Goal: Transaction & Acquisition: Purchase product/service

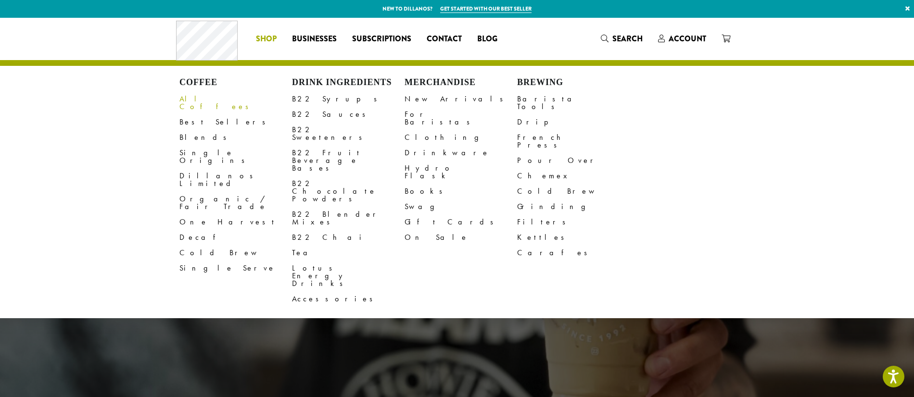
click at [190, 101] on link "All Coffees" at bounding box center [235, 102] width 113 height 23
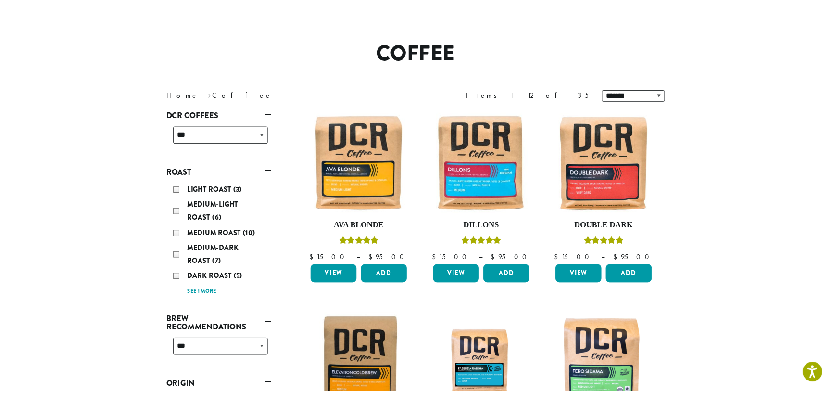
scroll to position [74, 0]
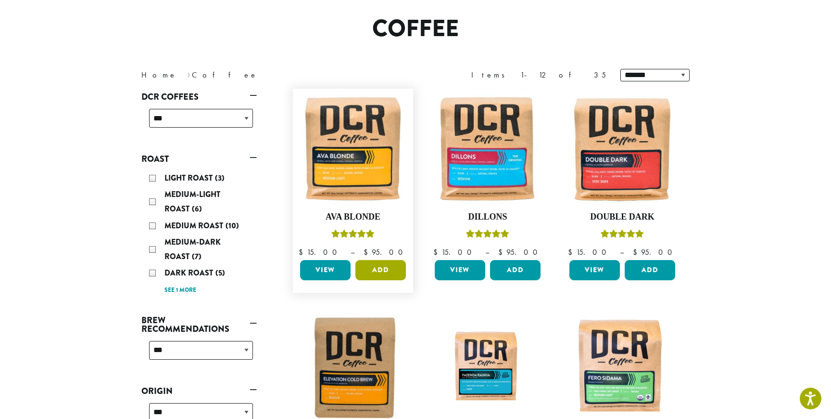
click at [384, 275] on button "Add" at bounding box center [380, 270] width 51 height 20
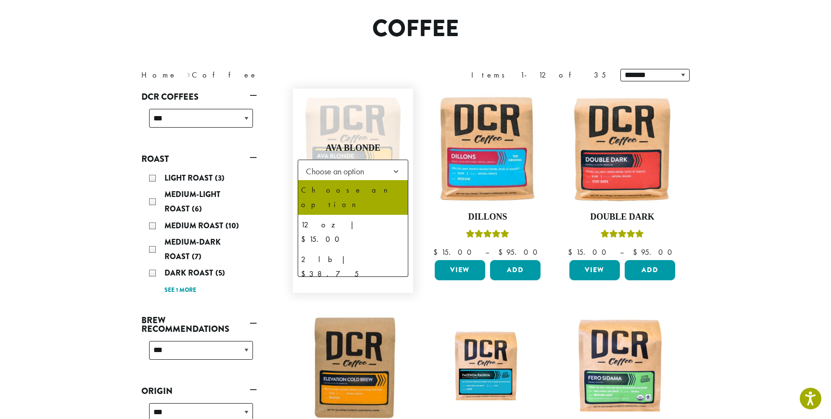
click at [366, 168] on span "Choose an option" at bounding box center [338, 171] width 72 height 19
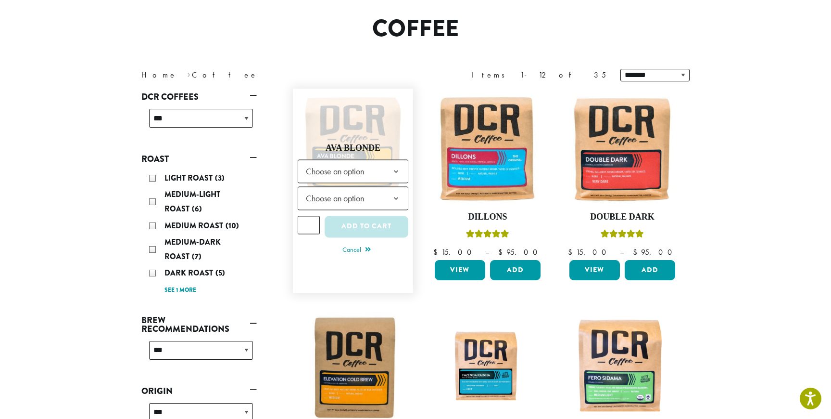
click at [366, 168] on span "Choose an option" at bounding box center [338, 171] width 72 height 19
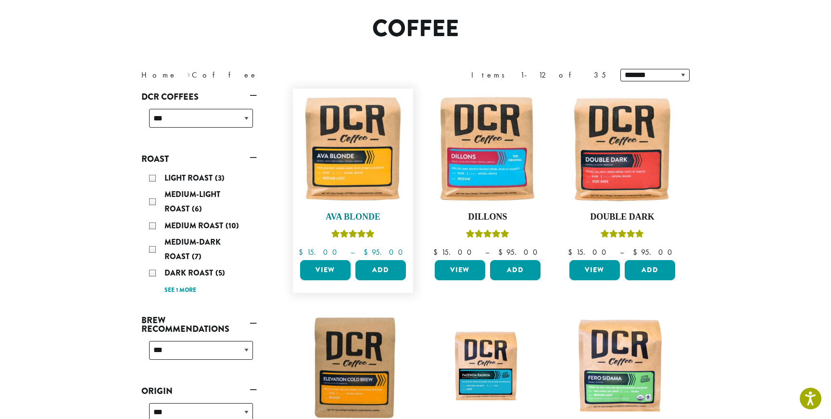
click at [360, 161] on img at bounding box center [353, 148] width 111 height 111
click at [381, 273] on button "Add" at bounding box center [380, 270] width 51 height 20
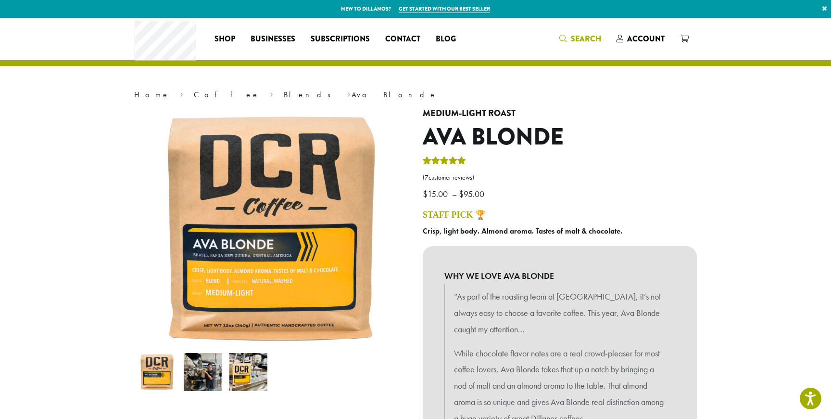
click at [565, 40] on icon "Search" at bounding box center [563, 39] width 8 height 8
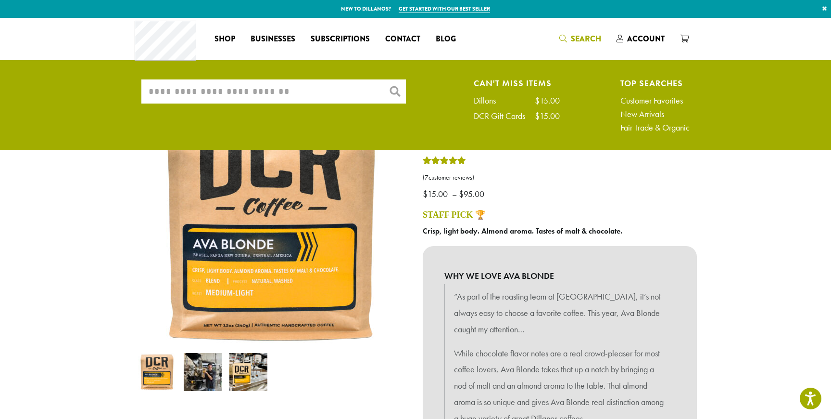
click at [282, 98] on input "What are you searching for?" at bounding box center [273, 91] width 265 height 24
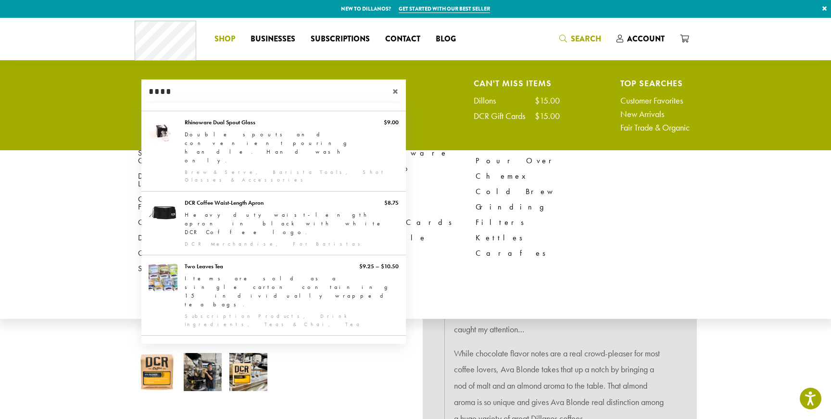
type input "****"
click at [227, 37] on span "Shop" at bounding box center [225, 39] width 21 height 12
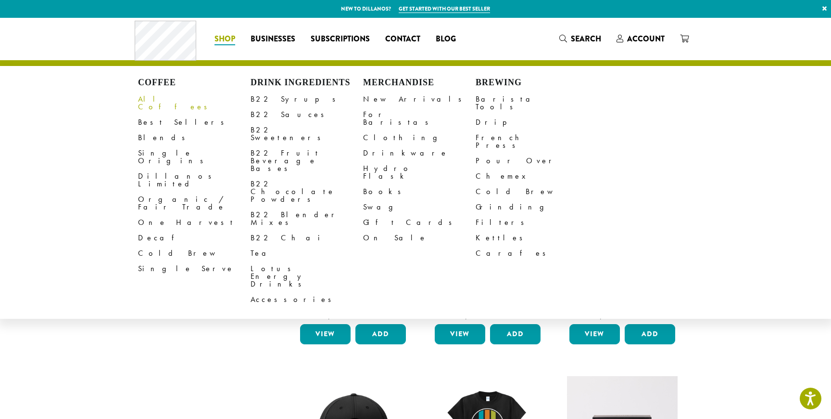
click at [163, 100] on link "All Coffees" at bounding box center [194, 102] width 113 height 23
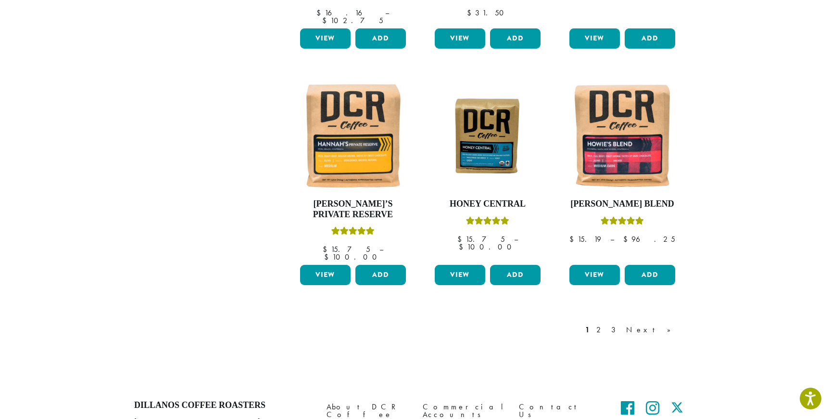
scroll to position [764, 0]
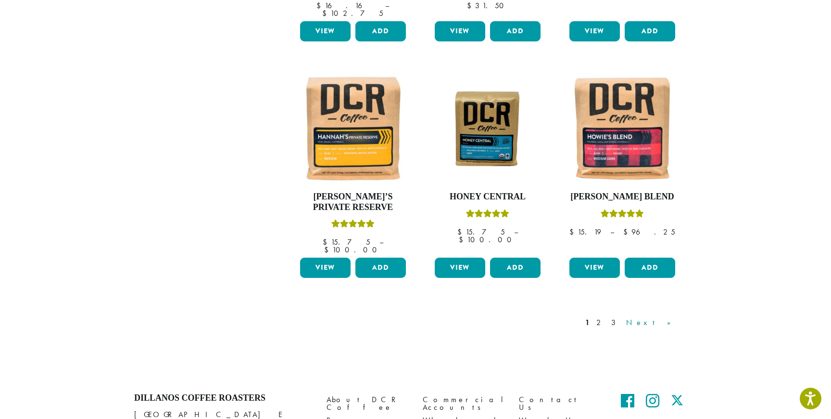
click at [669, 317] on link "Next »" at bounding box center [651, 323] width 55 height 12
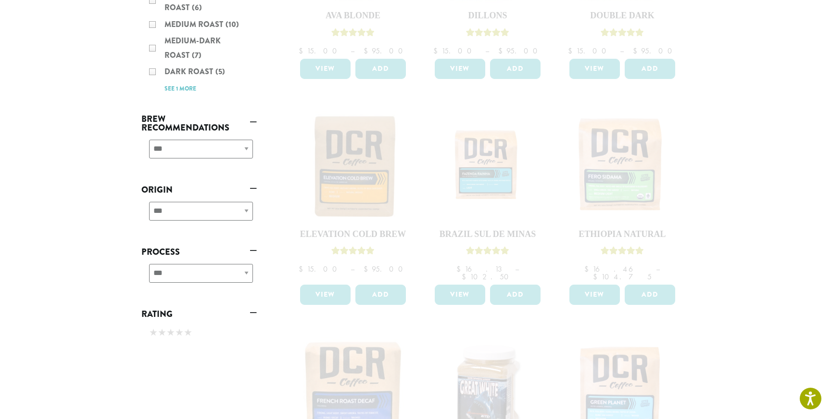
scroll to position [363, 0]
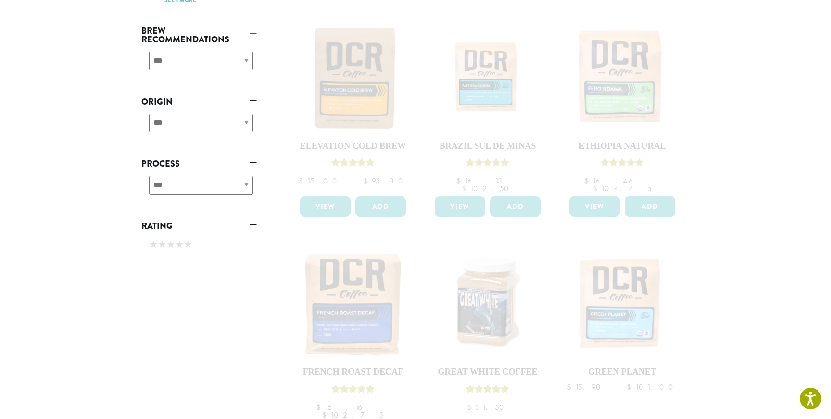
click at [240, 63] on div "**********" at bounding box center [198, 65] width 115 height 34
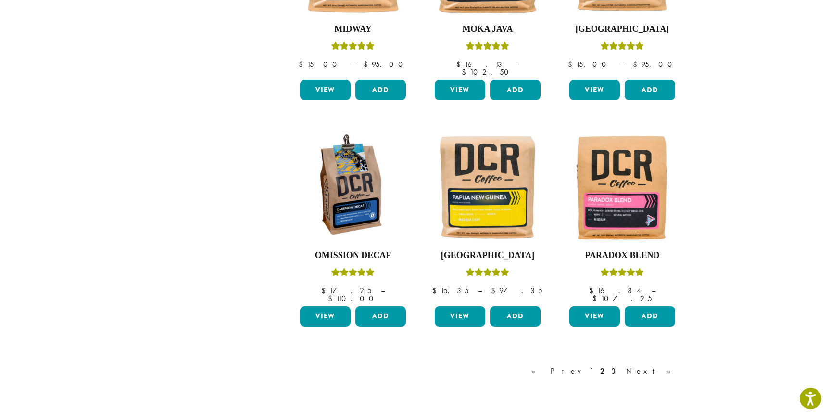
scroll to position [813, 0]
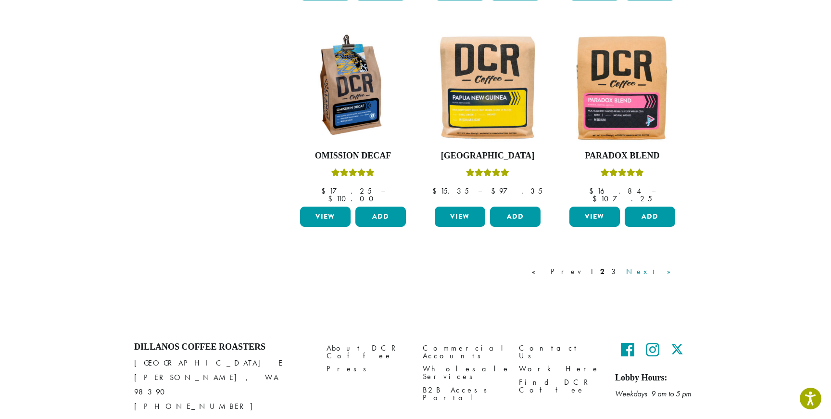
click at [667, 266] on link "Next »" at bounding box center [651, 272] width 55 height 12
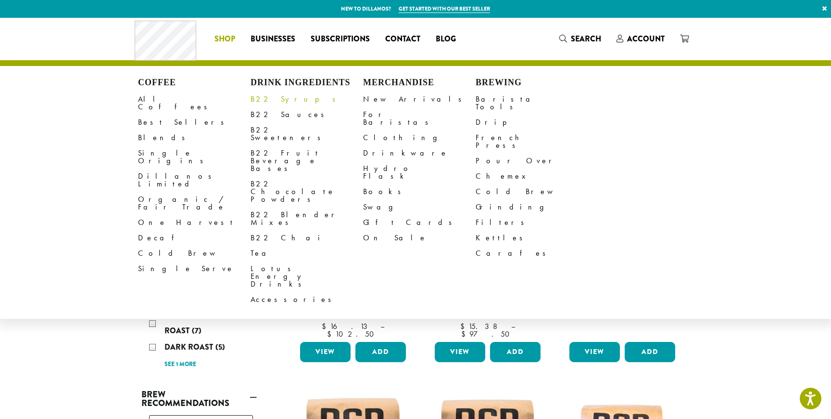
click at [274, 102] on link "B22 Syrups" at bounding box center [307, 98] width 113 height 15
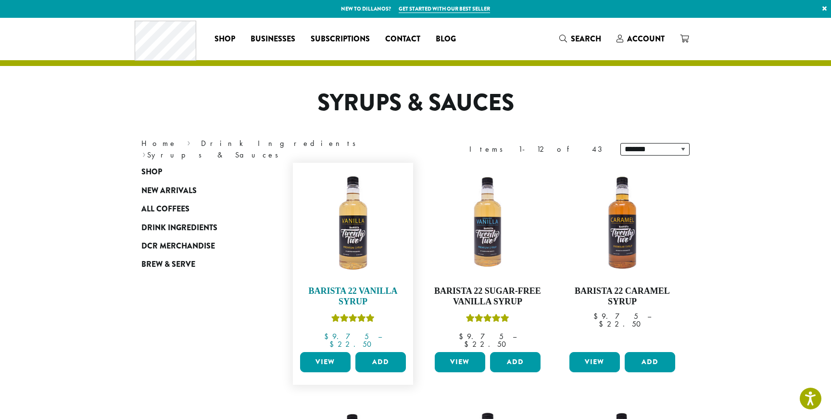
click at [354, 252] on img at bounding box center [353, 222] width 111 height 111
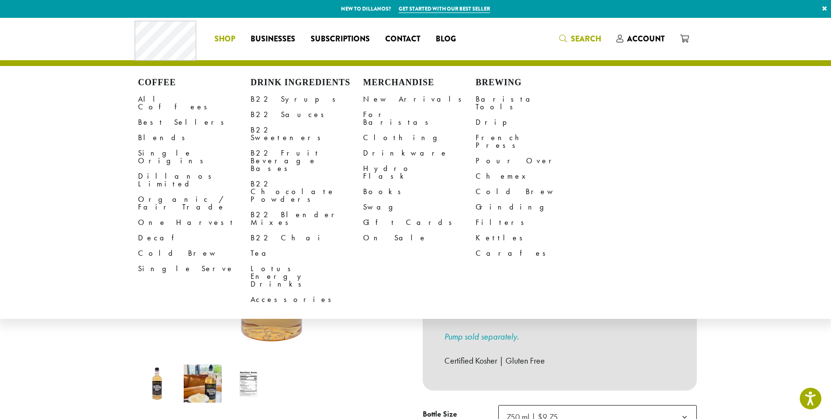
click at [571, 39] on span "Search" at bounding box center [580, 39] width 42 height 12
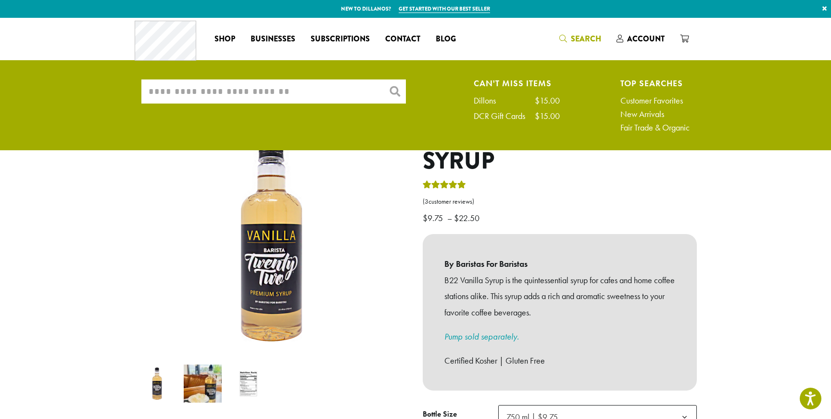
click at [292, 93] on input "What are you searching for?" at bounding box center [273, 91] width 265 height 24
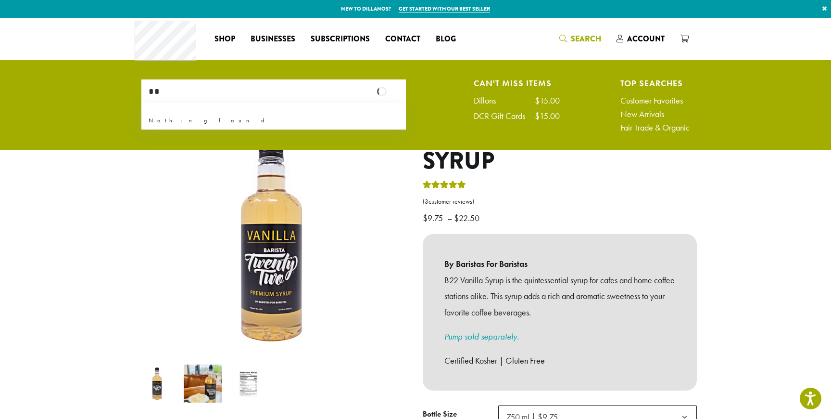
type input "*"
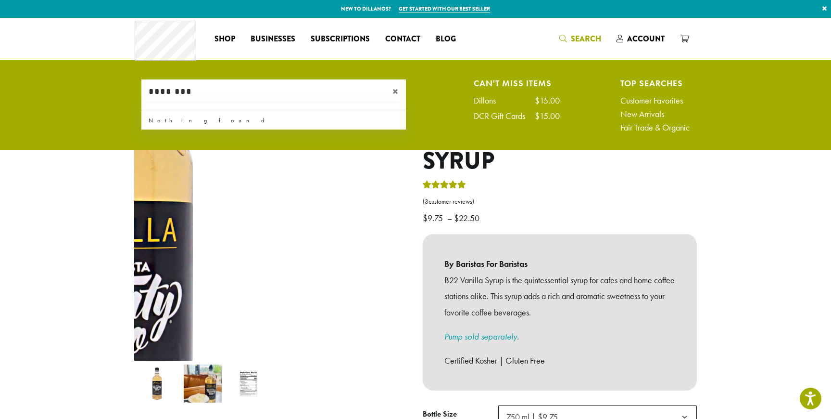
type input "********"
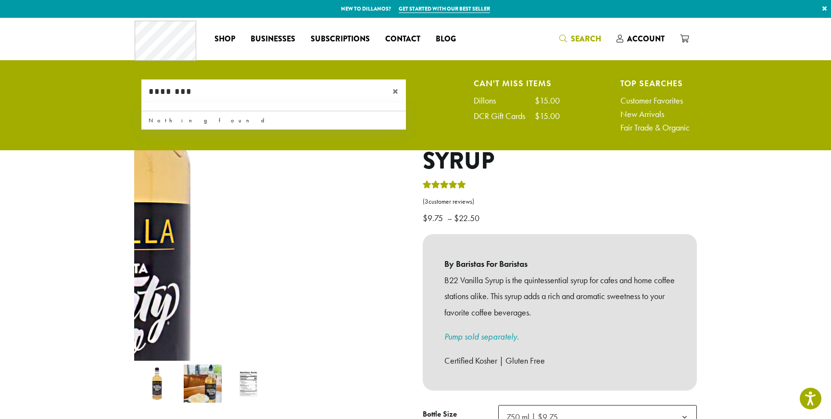
click at [404, 226] on img at bounding box center [113, 243] width 601 height 601
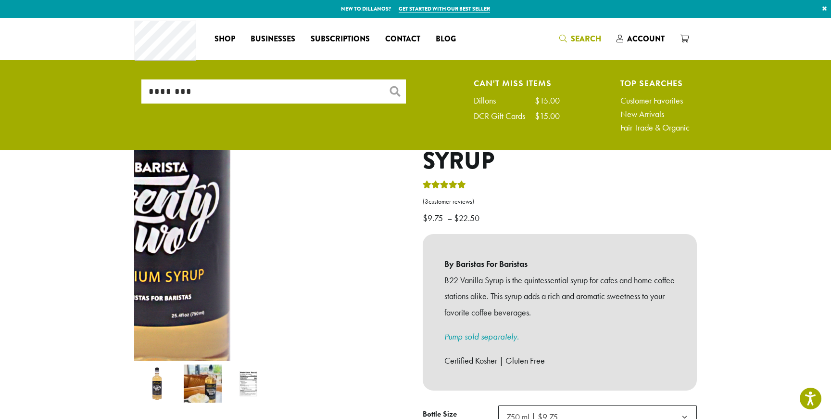
click at [370, 293] on img at bounding box center [153, 142] width 601 height 601
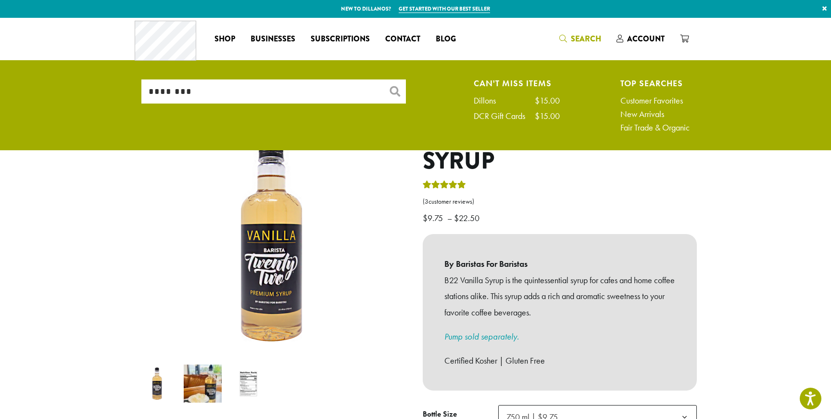
drag, startPoint x: 793, startPoint y: 233, endPoint x: 783, endPoint y: 234, distance: 10.6
click at [787, 232] on section "**********" at bounding box center [415, 407] width 831 height 779
click at [791, 237] on section "**********" at bounding box center [415, 407] width 831 height 779
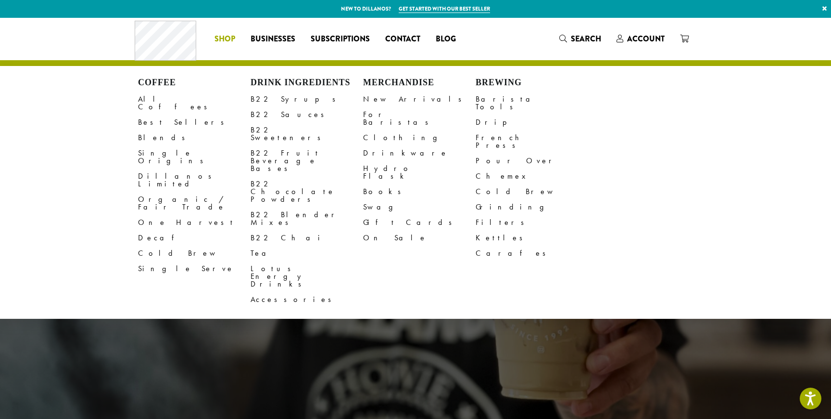
click at [215, 41] on li "Coffee All Coffees Best Sellers Blends Single Origins Dillanos Limited Organic …" at bounding box center [225, 38] width 36 height 15
click at [157, 101] on link "All Coffees" at bounding box center [194, 102] width 113 height 23
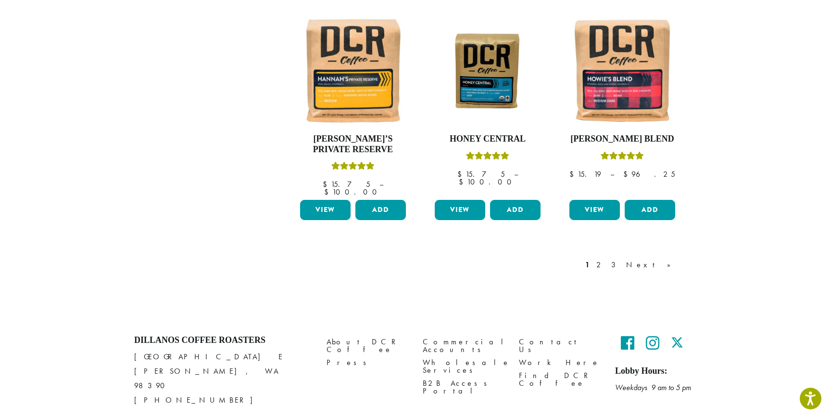
scroll to position [824, 0]
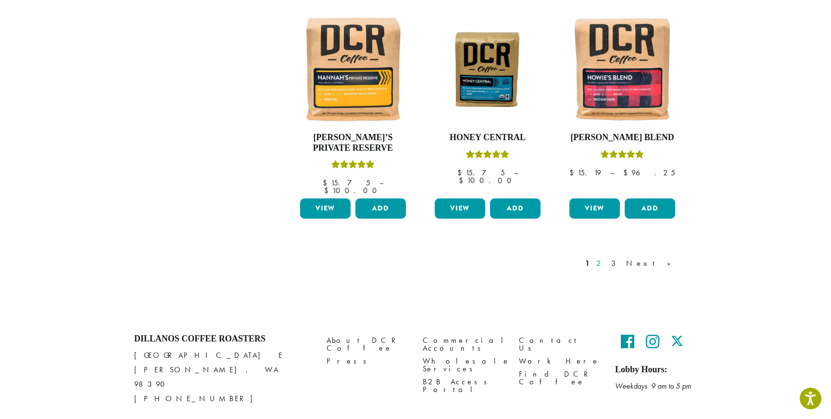
click at [607, 257] on link "2" at bounding box center [601, 263] width 12 height 12
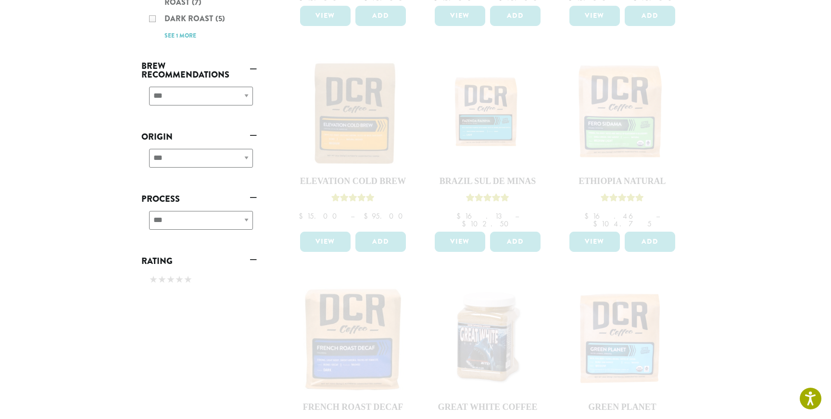
scroll to position [255, 0]
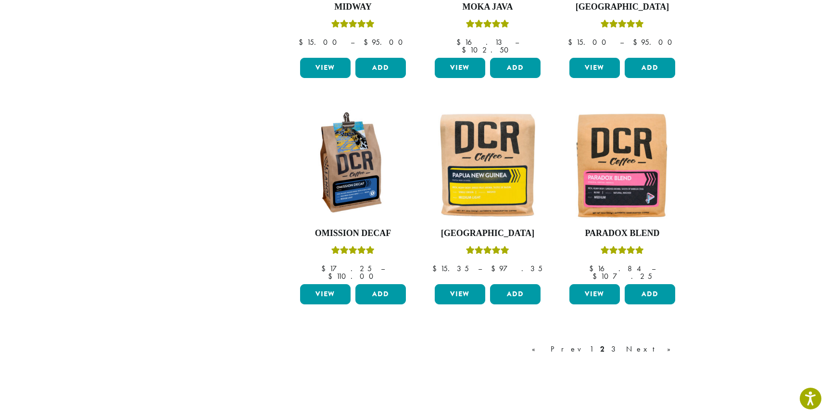
scroll to position [736, 0]
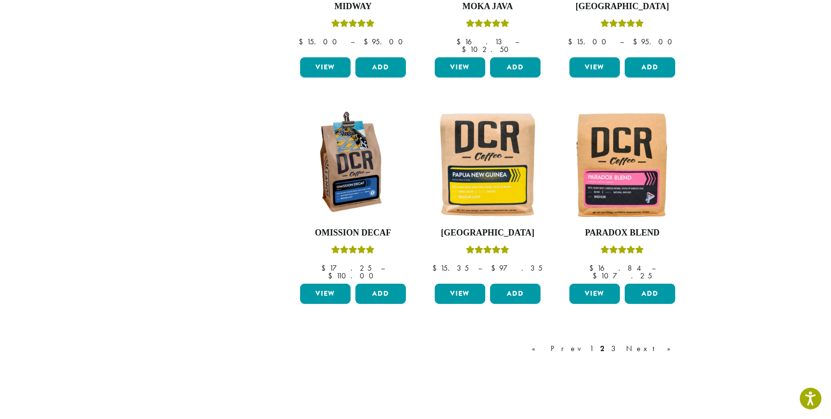
click at [668, 342] on link "Next »" at bounding box center [651, 348] width 55 height 12
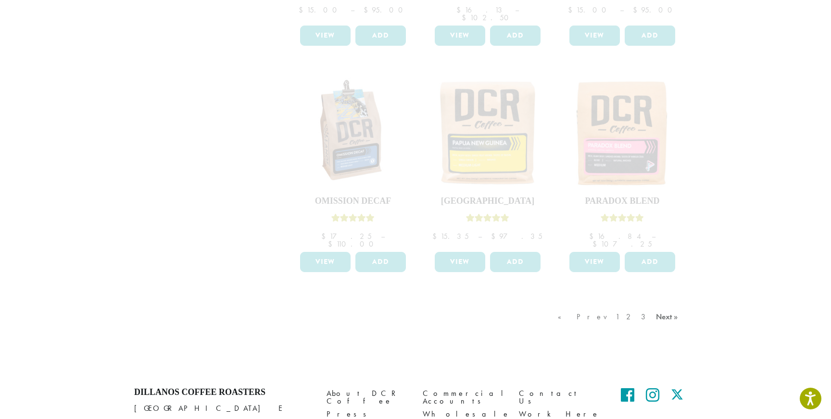
scroll to position [813, 0]
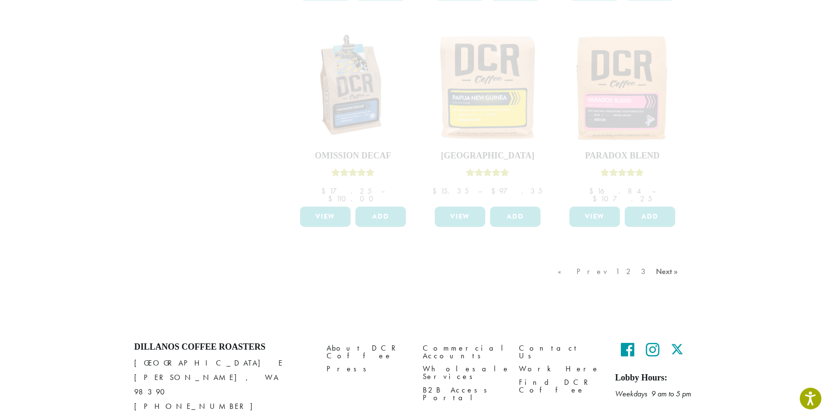
click at [626, 268] on div "« Prev 1 2 3 Next »" at bounding box center [619, 280] width 127 height 45
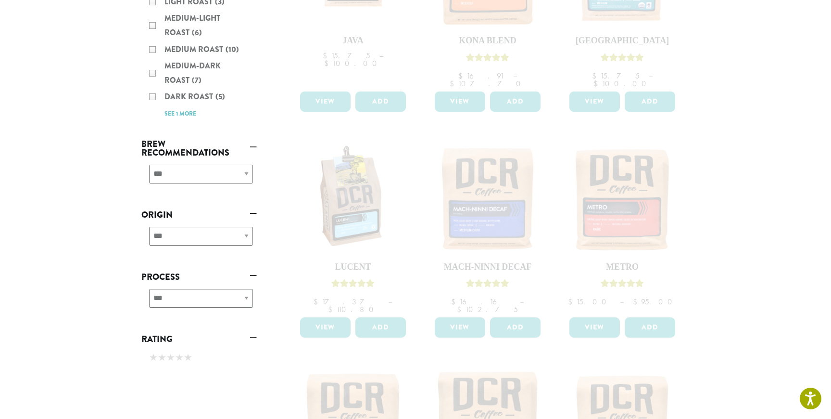
scroll to position [223, 0]
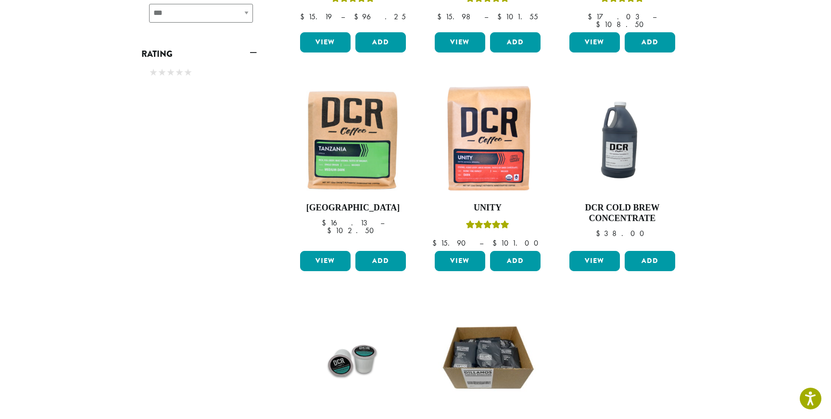
scroll to position [813, 0]
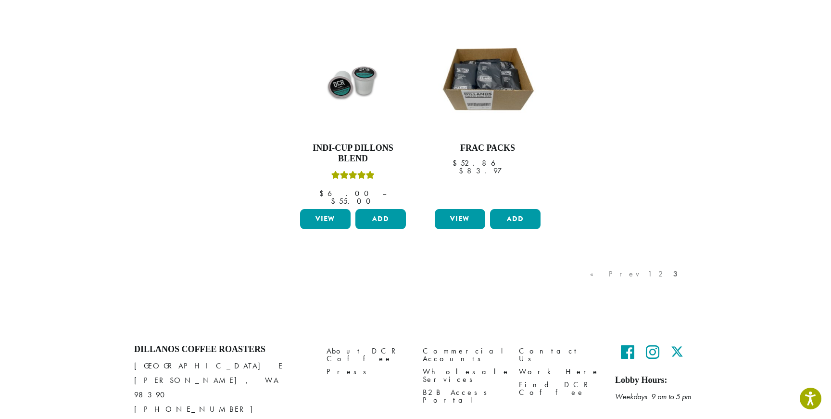
click at [663, 261] on div "« Prev 1 2 3" at bounding box center [635, 283] width 94 height 45
drag, startPoint x: 634, startPoint y: 242, endPoint x: 643, endPoint y: 242, distance: 9.2
click at [634, 261] on div "« Prev 1 2 3" at bounding box center [635, 283] width 94 height 45
click at [636, 261] on div "« Prev 1 2 3" at bounding box center [635, 283] width 94 height 45
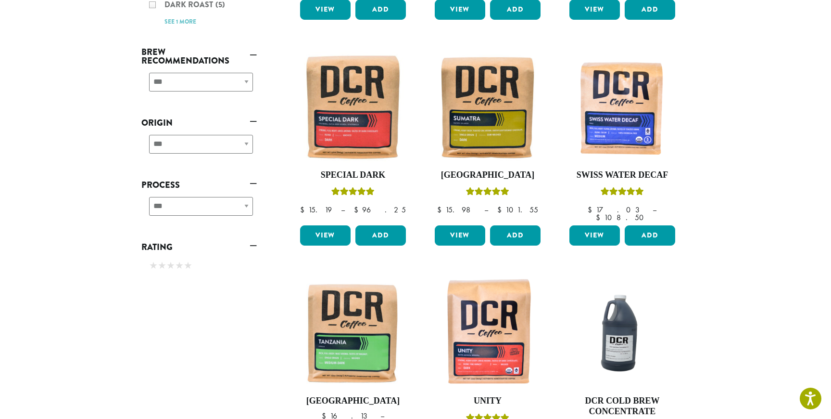
scroll to position [0, 0]
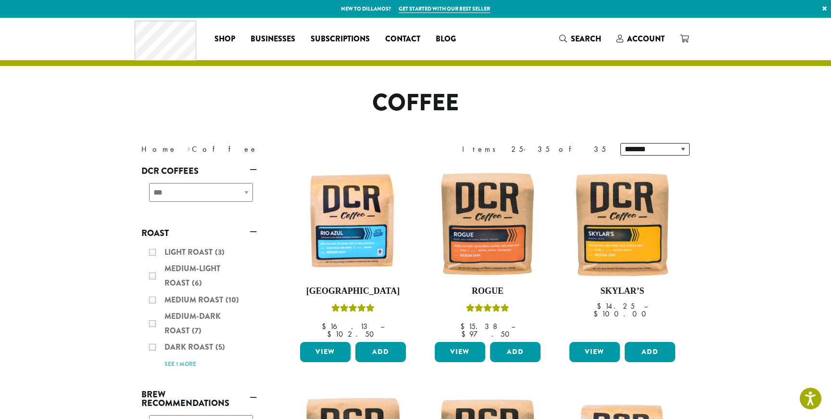
scroll to position [813, 0]
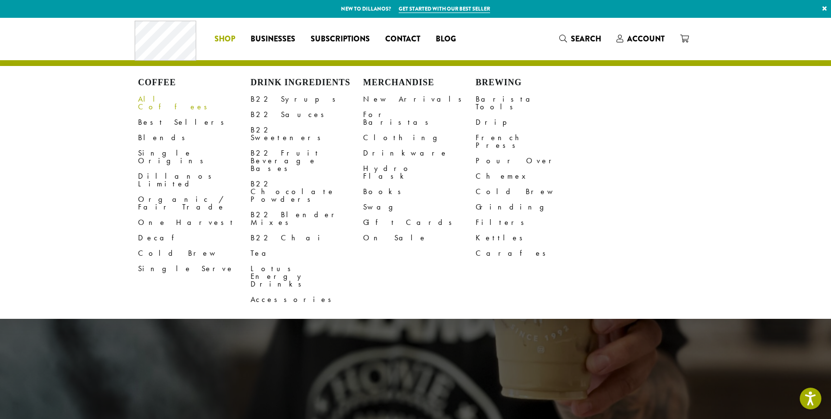
click at [158, 100] on link "All Coffees" at bounding box center [194, 102] width 113 height 23
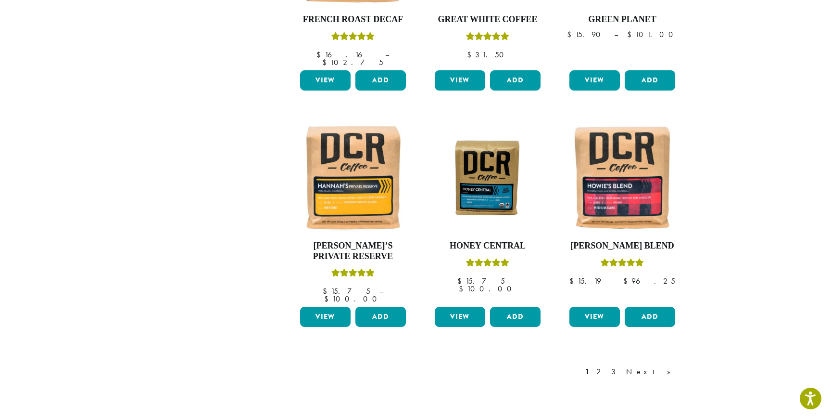
scroll to position [716, 0]
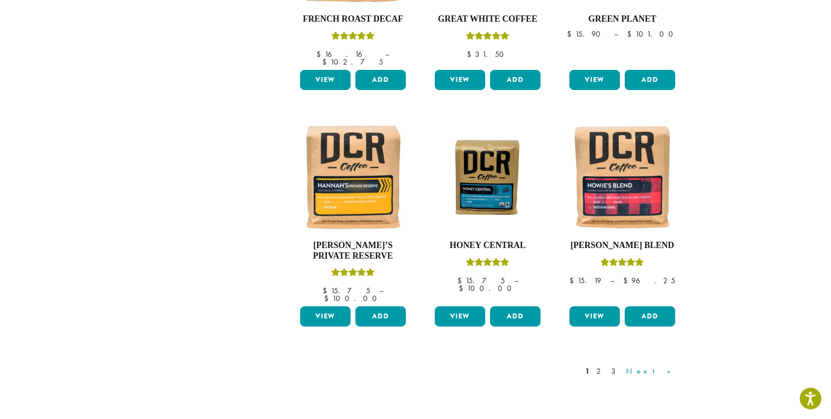
click at [664, 365] on link "Next »" at bounding box center [651, 371] width 55 height 12
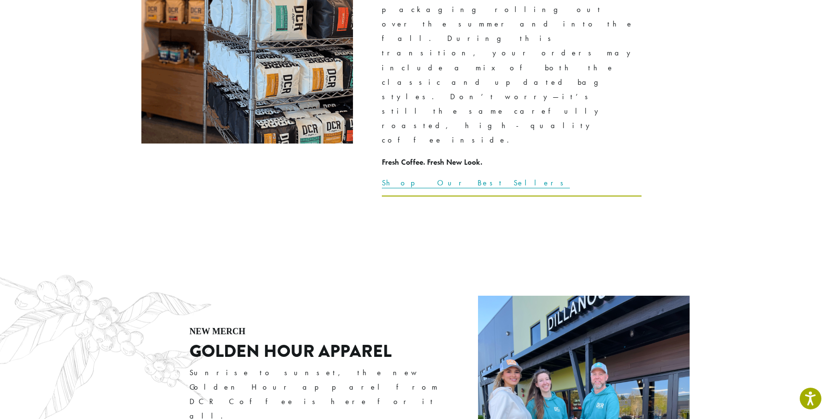
scroll to position [1483, 0]
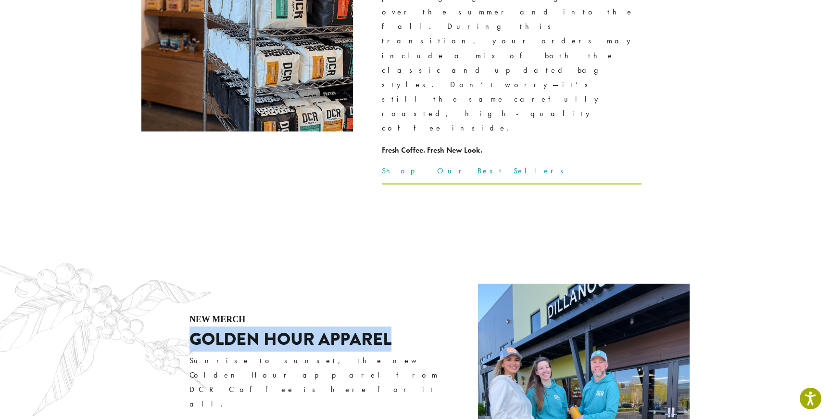
drag, startPoint x: 190, startPoint y: 112, endPoint x: 409, endPoint y: 121, distance: 219.6
click at [409, 329] on h2 "GOLDEN HOUR APPAREL" at bounding box center [320, 339] width 260 height 21
copy h2 "GOLDEN HOUR APPAREL"
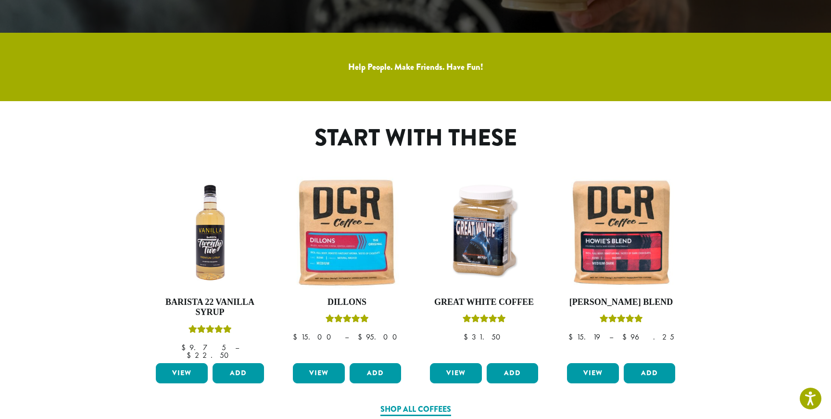
scroll to position [0, 0]
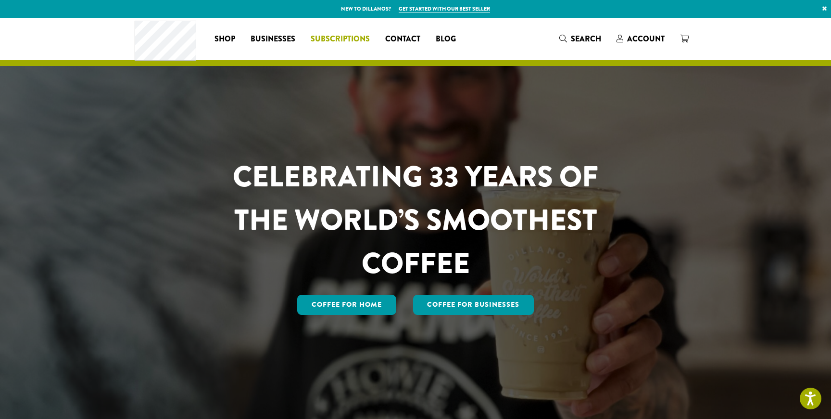
click at [345, 40] on span "Subscriptions" at bounding box center [340, 39] width 59 height 12
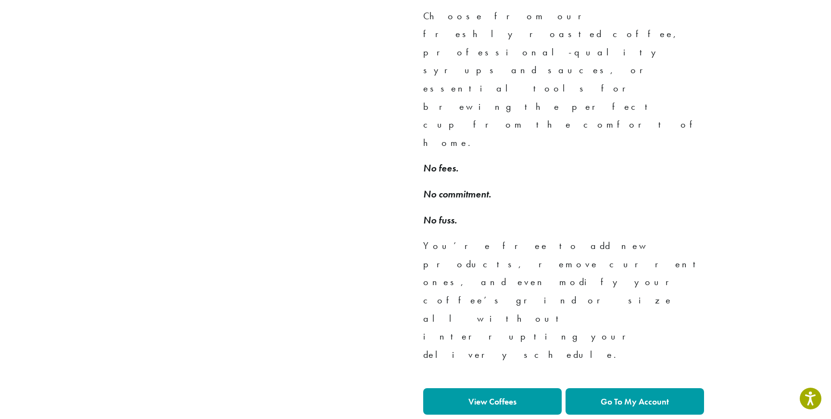
scroll to position [674, 0]
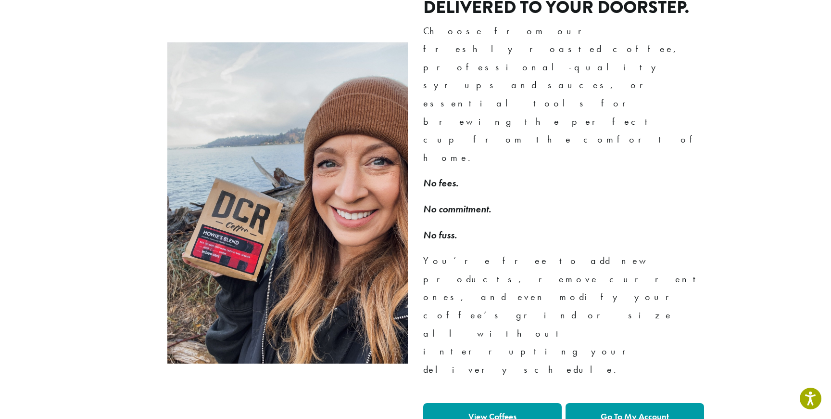
click at [504, 410] on strong "View Coffees" at bounding box center [493, 415] width 48 height 11
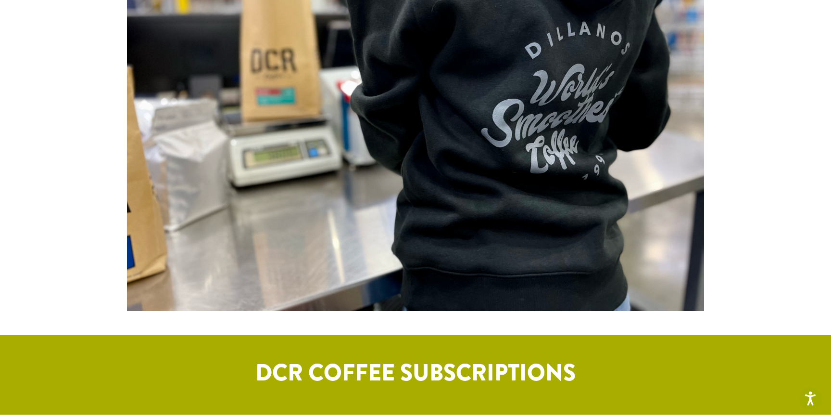
scroll to position [0, 0]
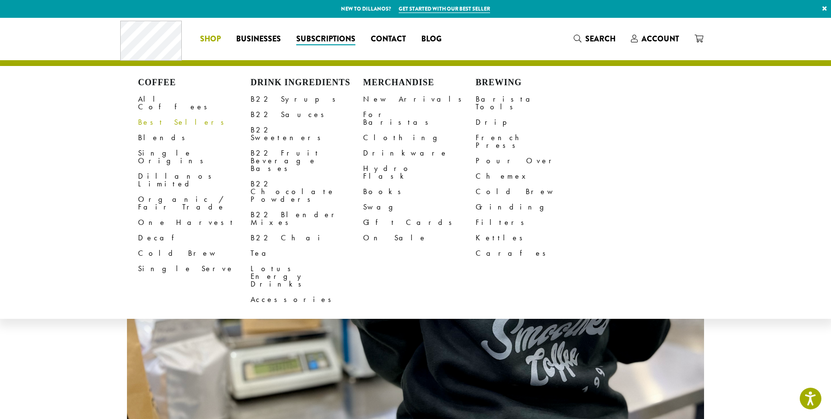
click at [152, 115] on link "Best Sellers" at bounding box center [194, 121] width 113 height 15
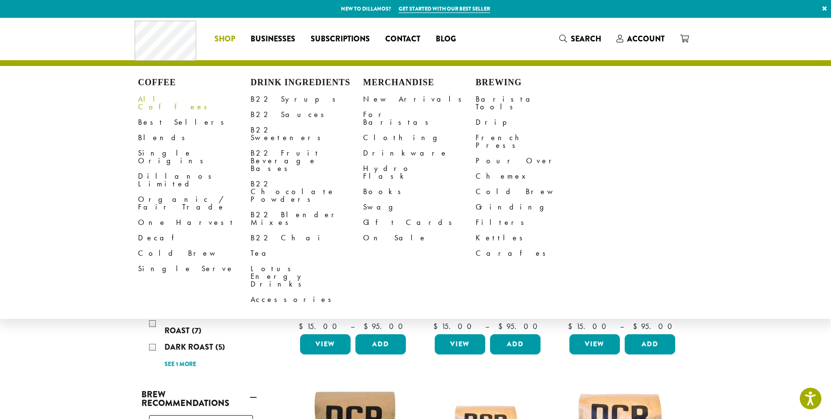
click at [164, 99] on link "All Coffees" at bounding box center [194, 102] width 113 height 23
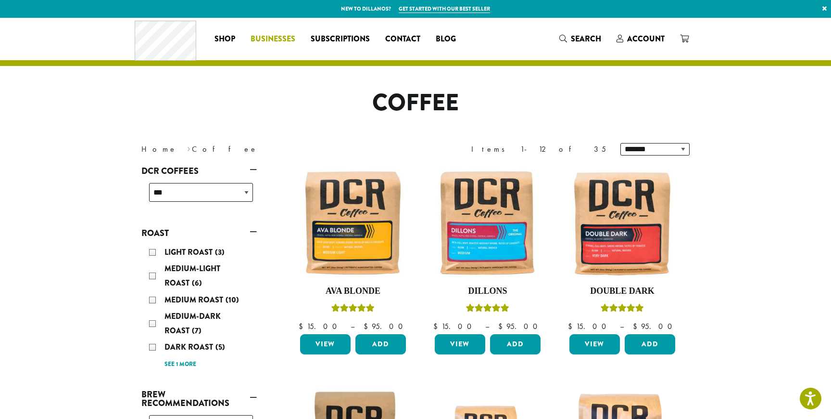
click at [272, 39] on span "Businesses" at bounding box center [273, 39] width 45 height 12
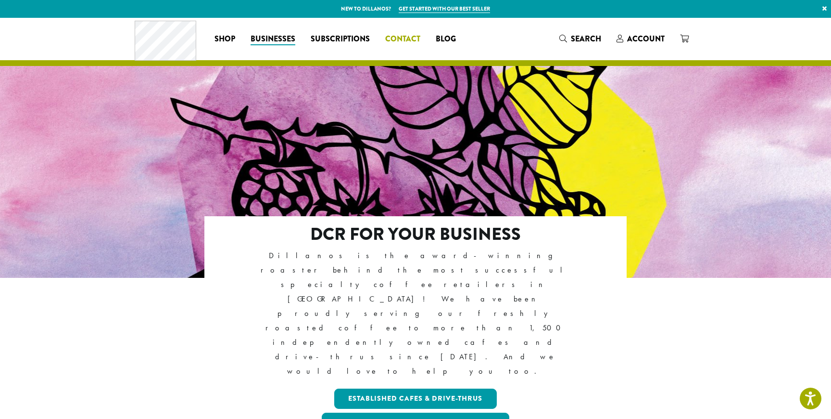
click at [402, 40] on span "Contact" at bounding box center [402, 39] width 35 height 12
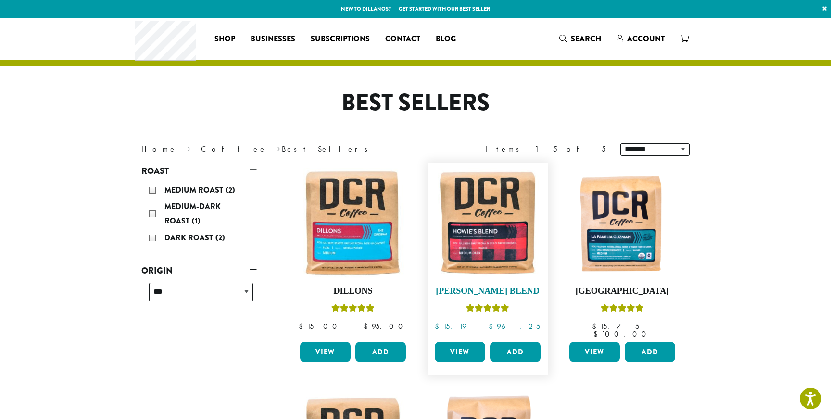
click at [511, 224] on img at bounding box center [487, 222] width 111 height 111
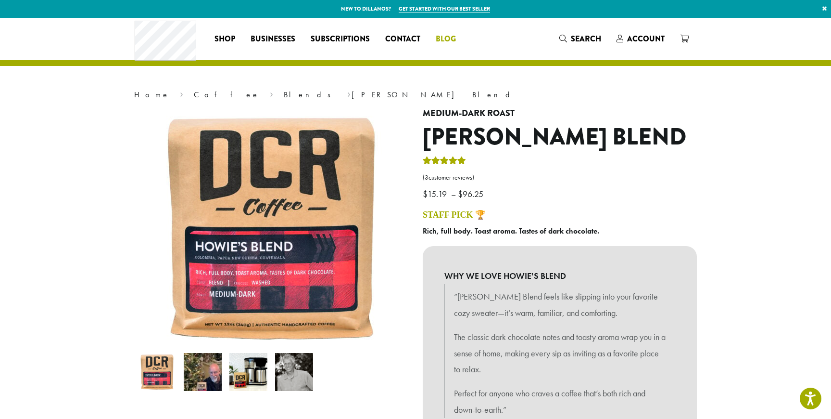
click at [449, 40] on span "Blog" at bounding box center [446, 39] width 20 height 12
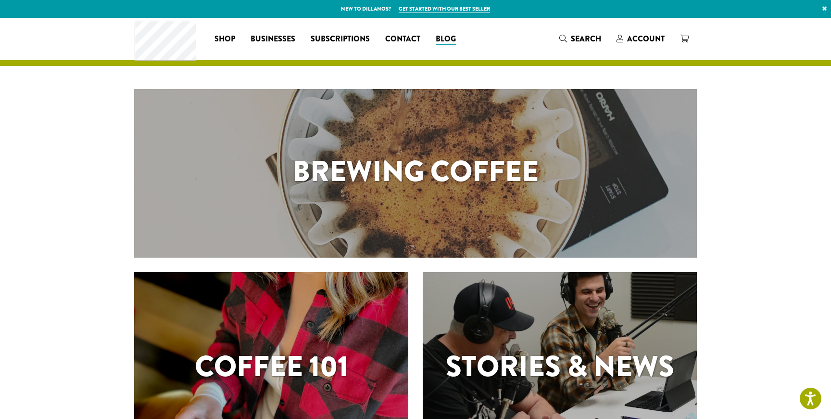
click at [429, 178] on h1 "Brewing Coffee" at bounding box center [415, 171] width 563 height 43
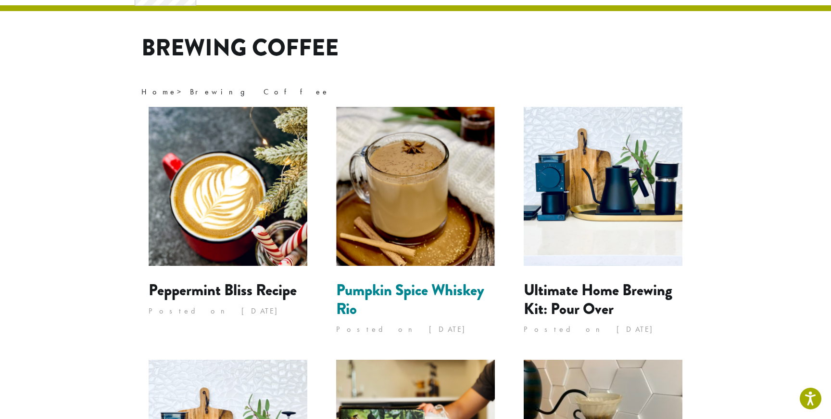
scroll to position [57, 0]
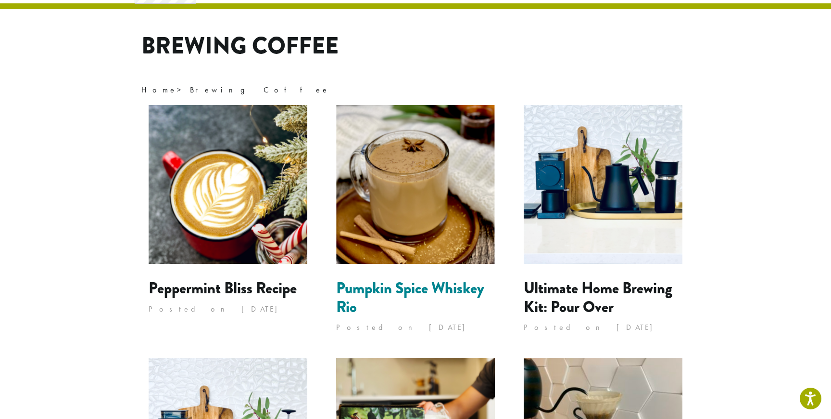
click at [418, 292] on link "Pumpkin Spice Whiskey Rio" at bounding box center [410, 297] width 148 height 41
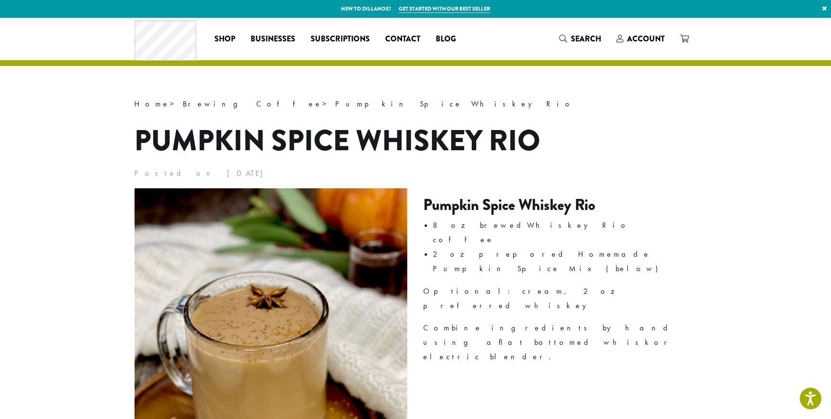
drag, startPoint x: 128, startPoint y: 173, endPoint x: 277, endPoint y: 177, distance: 148.2
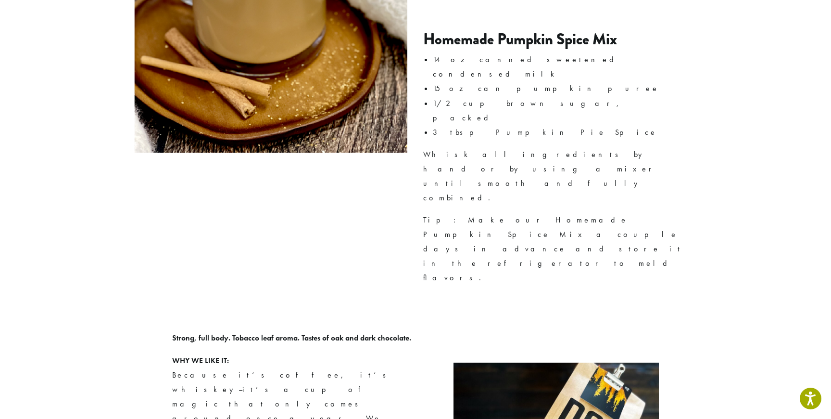
scroll to position [390, 0]
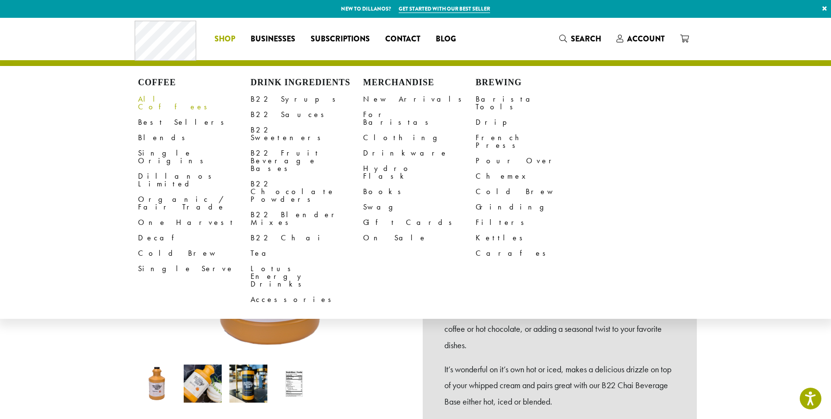
click at [163, 101] on link "All Coffees" at bounding box center [194, 102] width 113 height 23
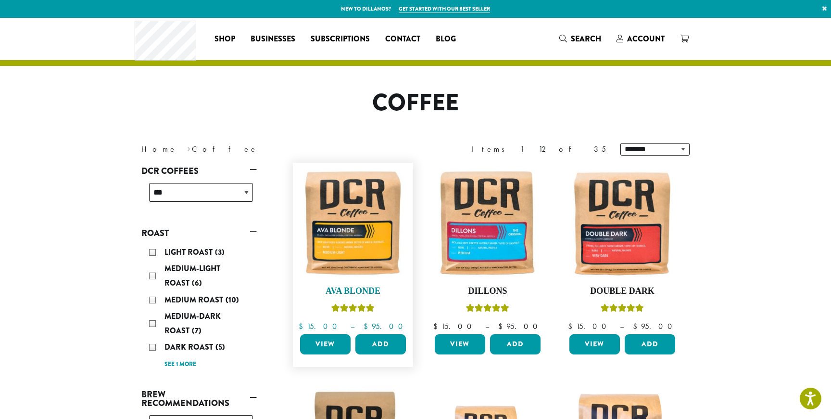
click at [346, 241] on img at bounding box center [353, 222] width 111 height 111
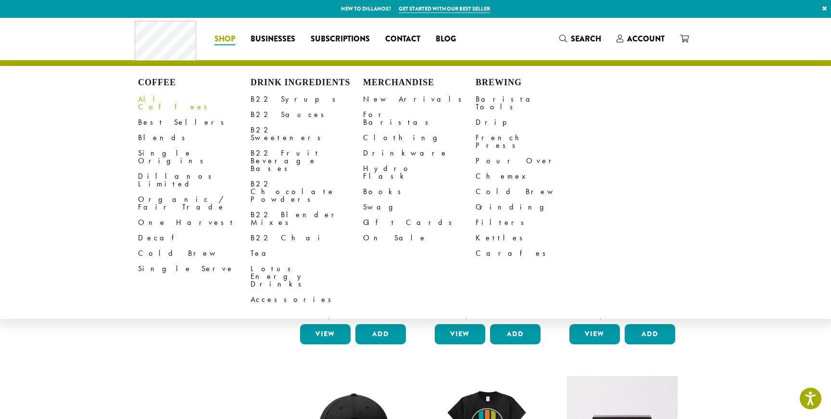
click at [161, 102] on link "All Coffees" at bounding box center [194, 102] width 113 height 23
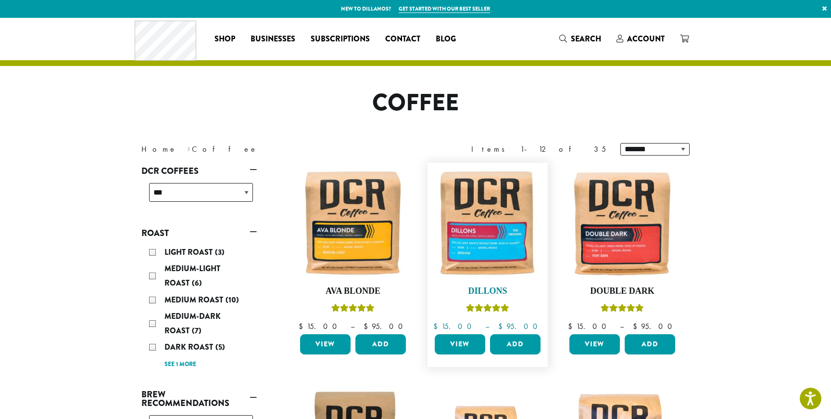
click at [509, 215] on img at bounding box center [487, 222] width 111 height 111
click at [622, 245] on img at bounding box center [622, 222] width 111 height 111
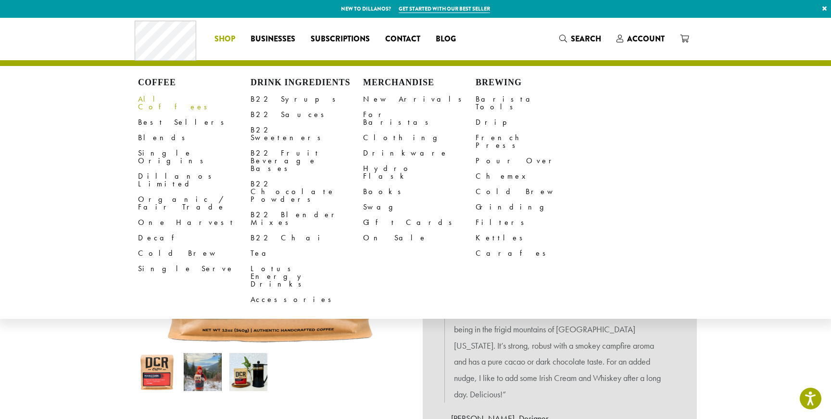
click at [161, 99] on link "All Coffees" at bounding box center [194, 102] width 113 height 23
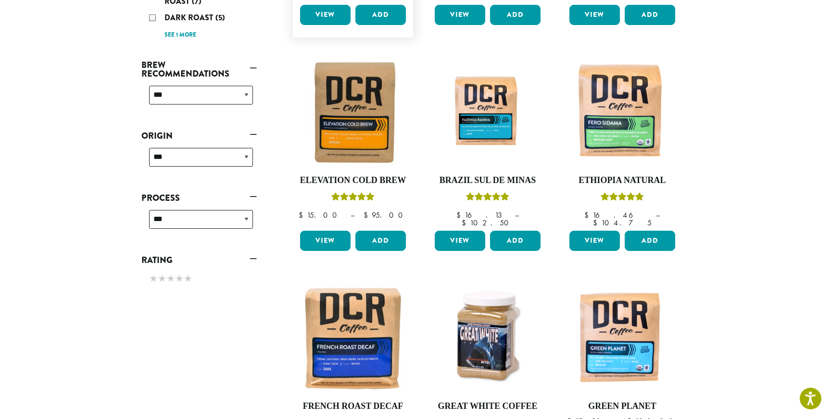
scroll to position [370, 0]
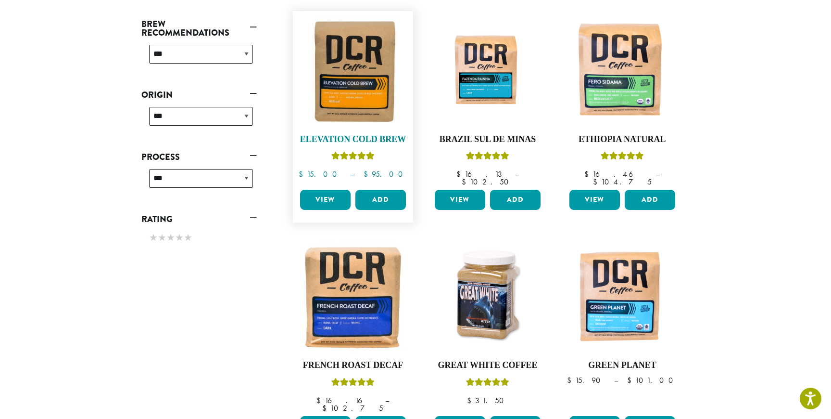
click at [349, 110] on img at bounding box center [353, 71] width 111 height 111
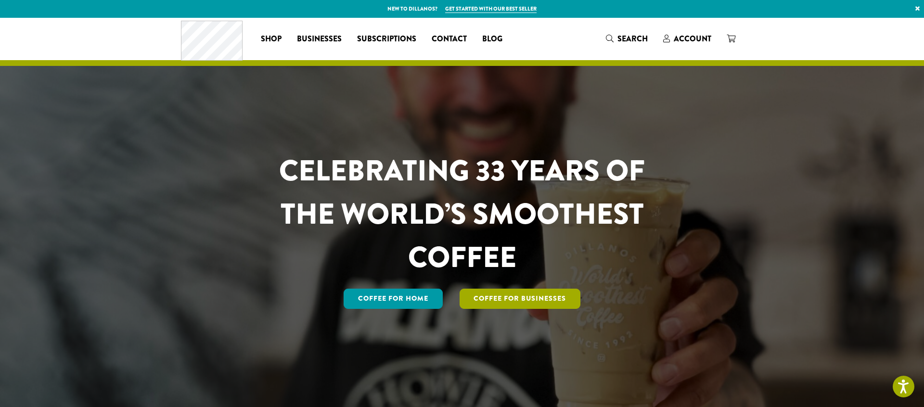
click at [525, 303] on link "Coffee For Businesses" at bounding box center [519, 299] width 121 height 20
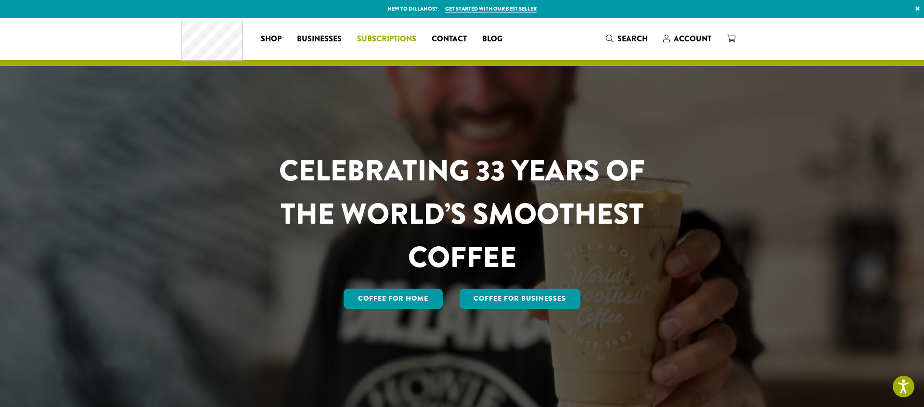
click at [381, 38] on span "Subscriptions" at bounding box center [386, 39] width 59 height 12
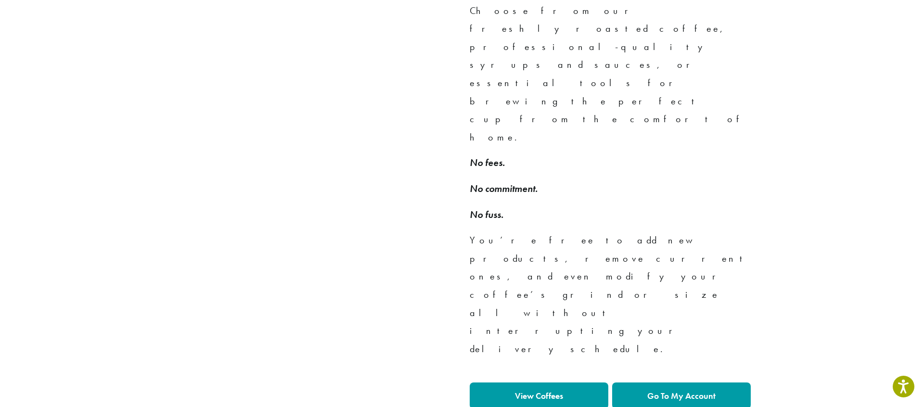
scroll to position [750, 0]
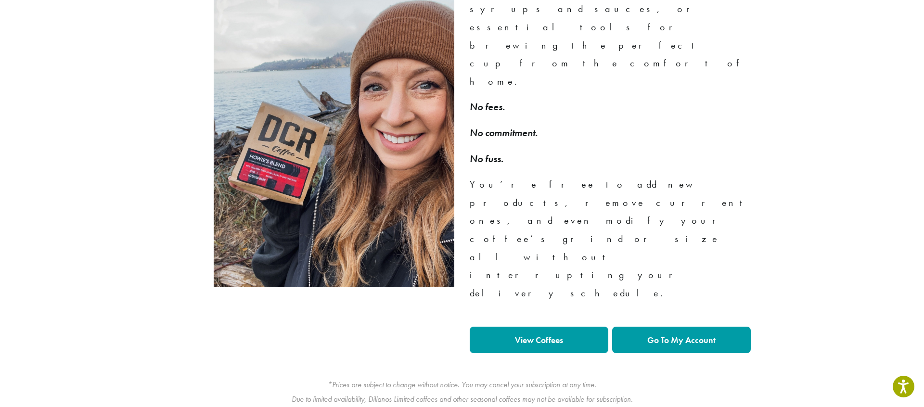
click at [538, 334] on strong "View Coffees" at bounding box center [539, 339] width 48 height 11
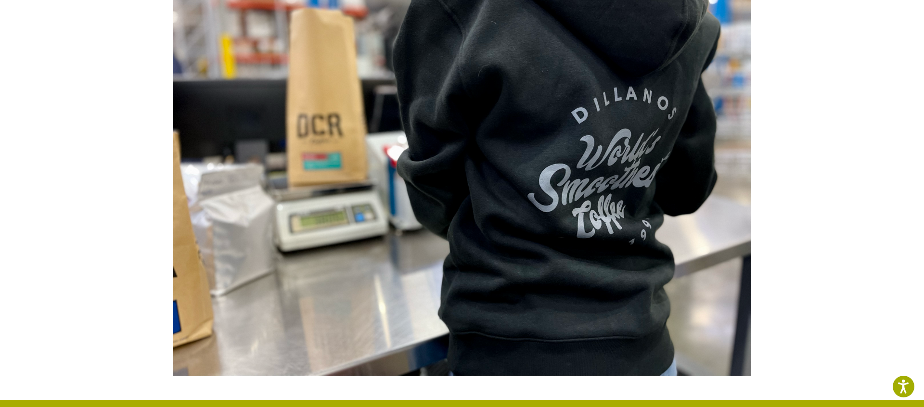
scroll to position [0, 0]
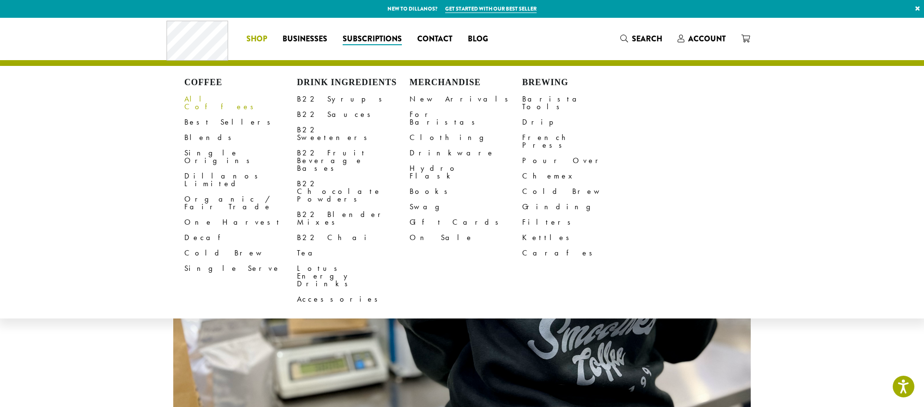
click at [201, 101] on link "All Coffees" at bounding box center [240, 102] width 113 height 23
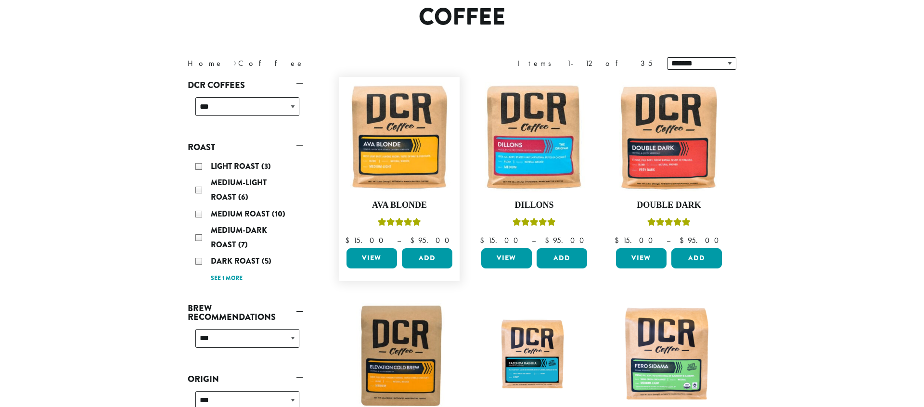
scroll to position [89, 0]
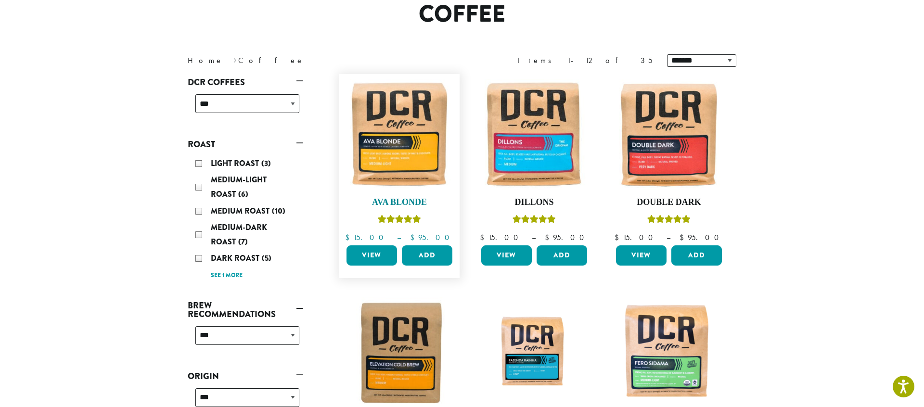
click at [419, 152] on img at bounding box center [399, 134] width 111 height 111
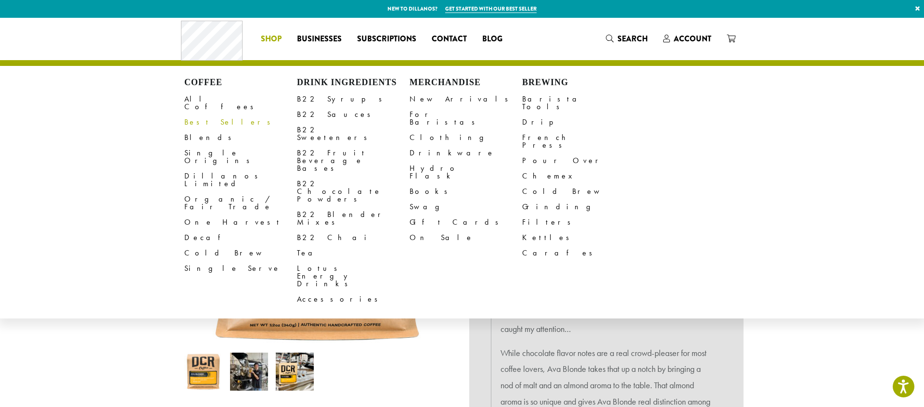
click at [201, 114] on link "Best Sellers" at bounding box center [240, 121] width 113 height 15
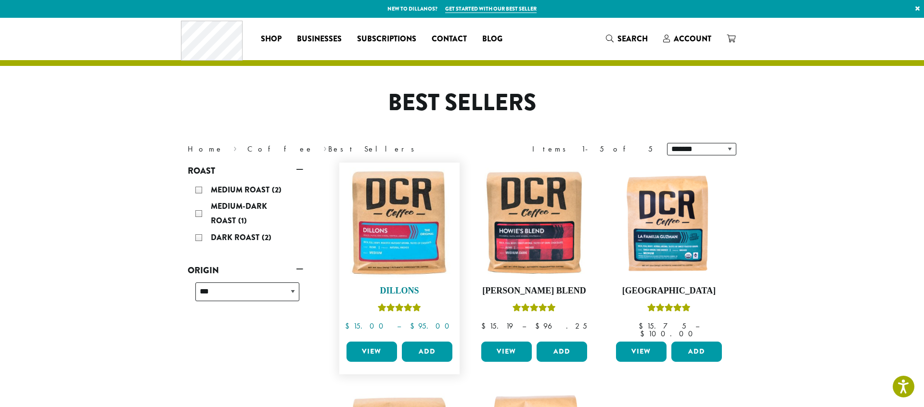
click at [401, 224] on img at bounding box center [399, 222] width 111 height 111
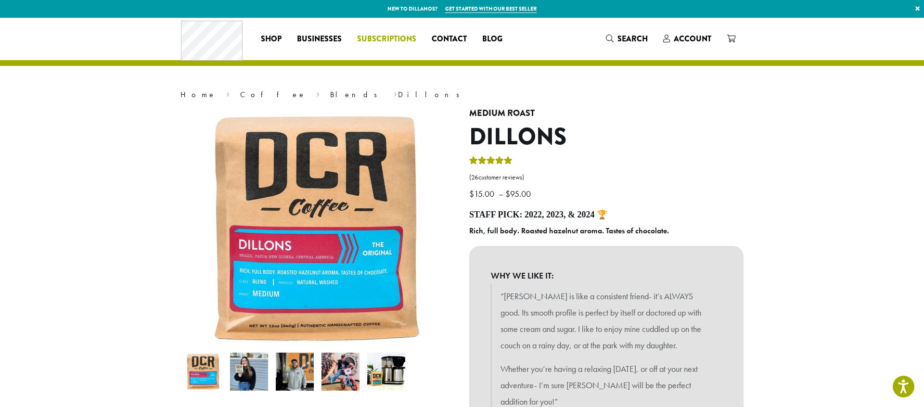
click at [385, 37] on span "Subscriptions" at bounding box center [386, 39] width 59 height 12
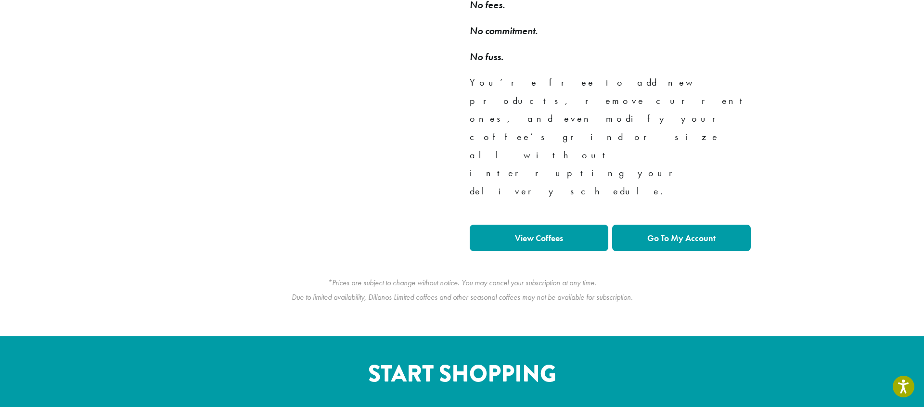
scroll to position [856, 0]
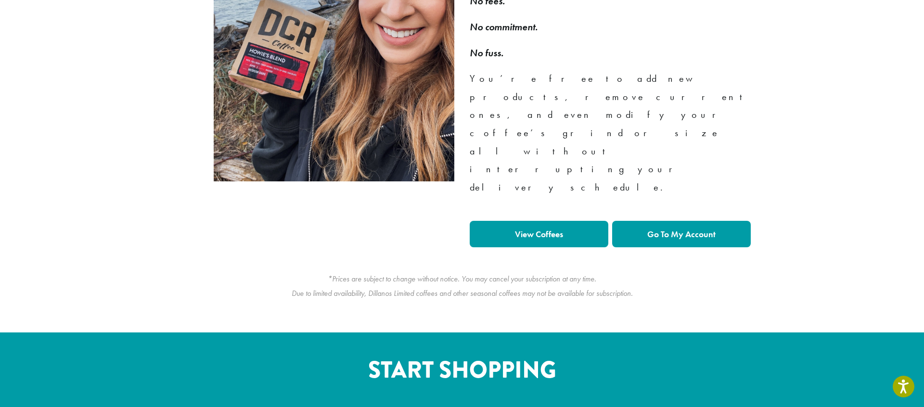
click at [560, 228] on strong "View Coffees" at bounding box center [539, 233] width 48 height 11
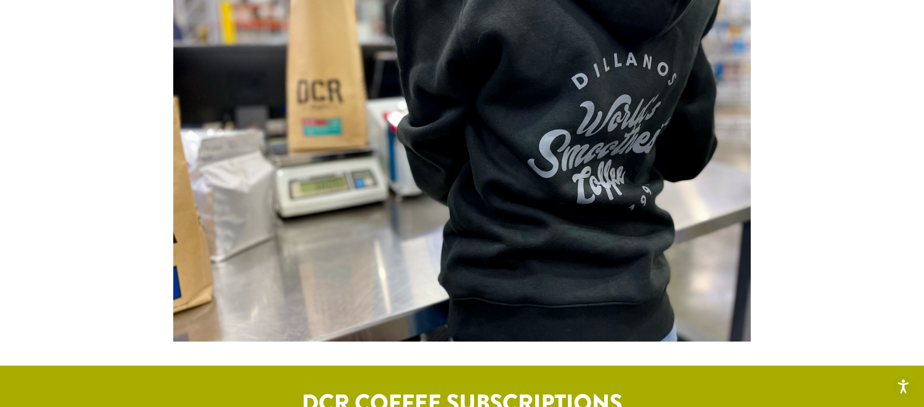
scroll to position [0, 0]
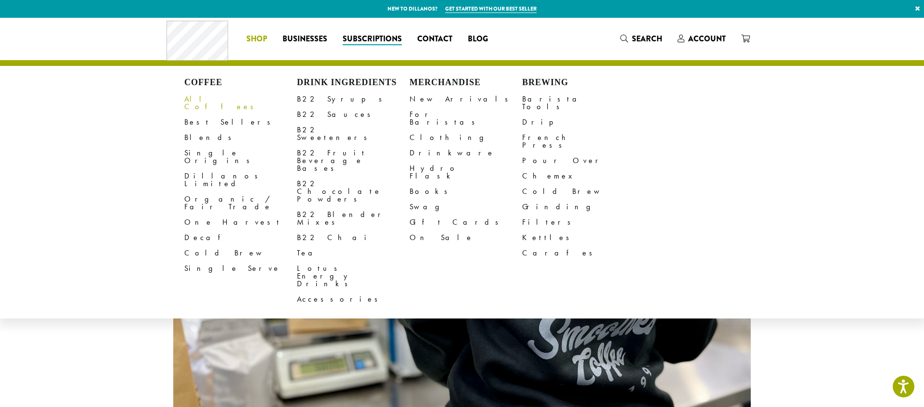
click at [210, 100] on link "All Coffees" at bounding box center [240, 102] width 113 height 23
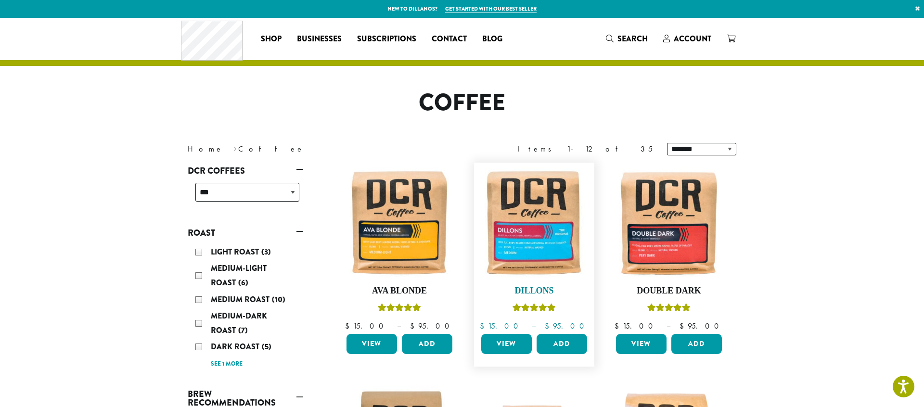
click at [548, 249] on img at bounding box center [534, 222] width 111 height 111
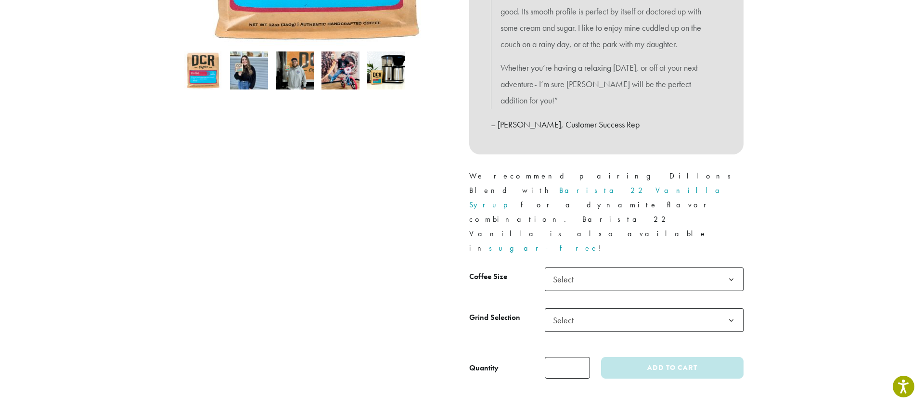
scroll to position [413, 0]
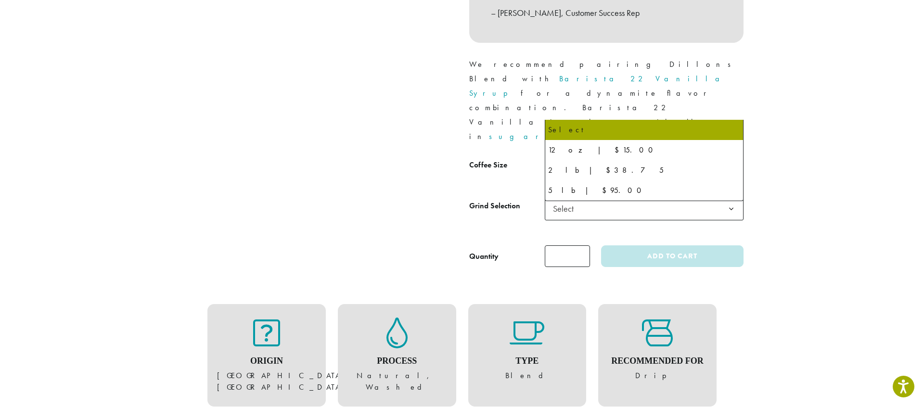
click at [613, 156] on span "Select" at bounding box center [644, 168] width 199 height 24
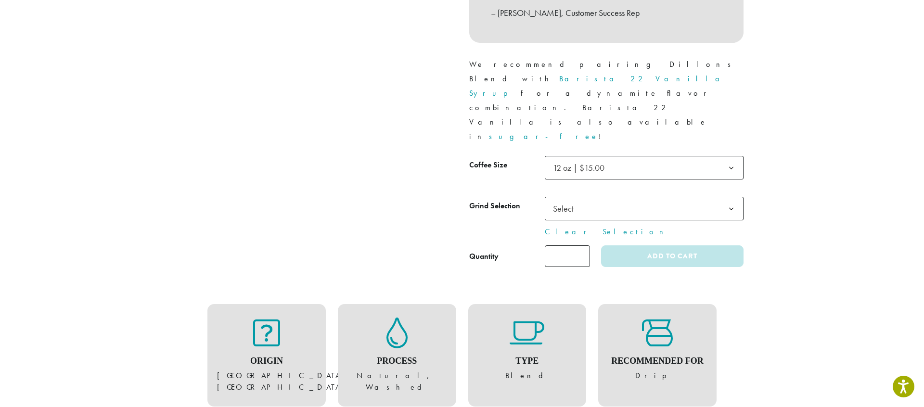
click at [595, 197] on span "Select" at bounding box center [644, 209] width 199 height 24
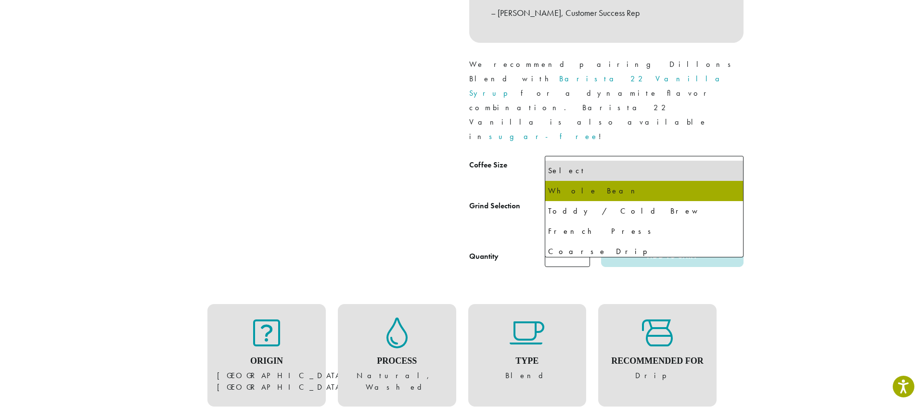
select select "*********"
select select "**********"
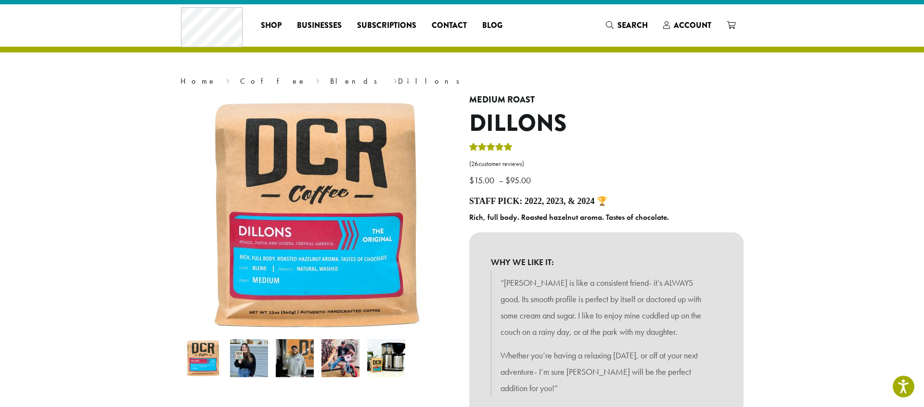
scroll to position [6, 0]
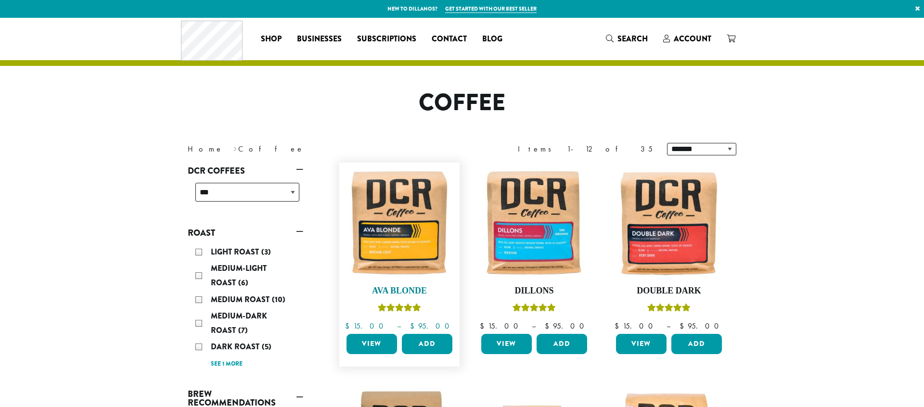
click at [380, 223] on img at bounding box center [399, 222] width 111 height 111
click at [406, 220] on img at bounding box center [399, 222] width 111 height 111
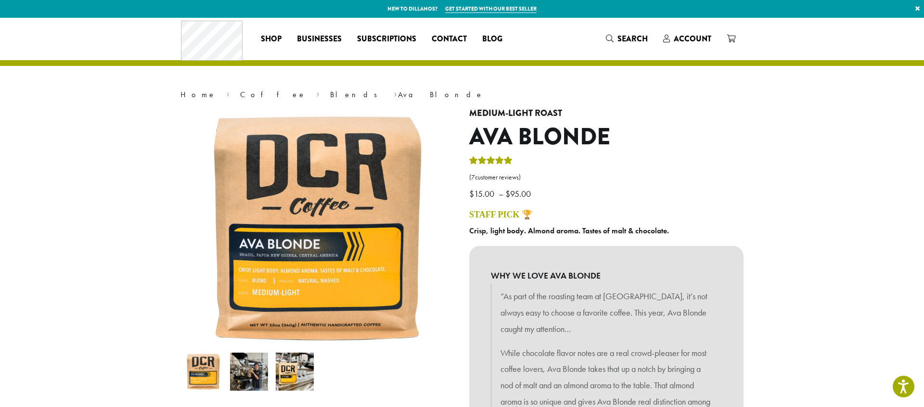
click at [249, 377] on img at bounding box center [249, 372] width 38 height 38
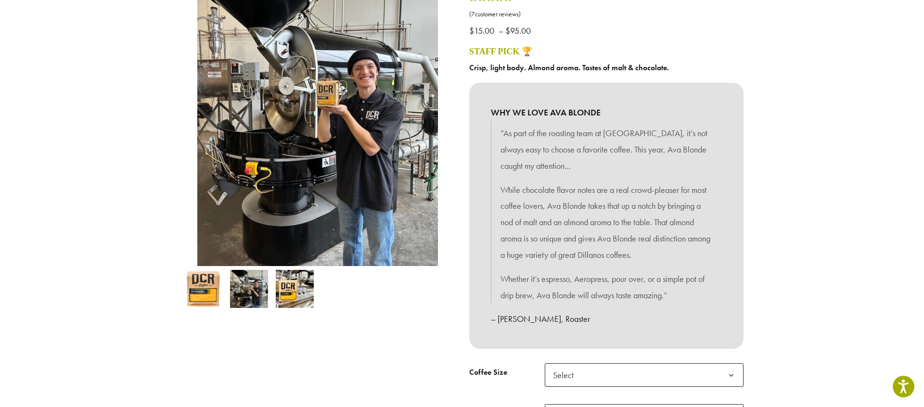
scroll to position [195, 0]
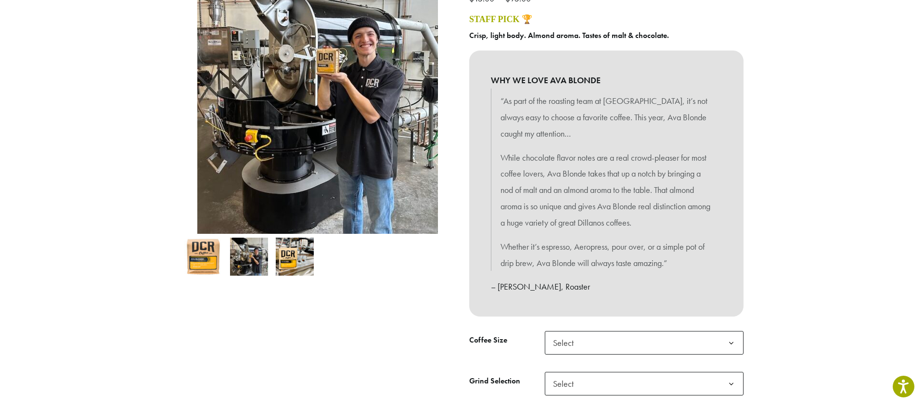
click at [300, 249] on img at bounding box center [295, 257] width 38 height 38
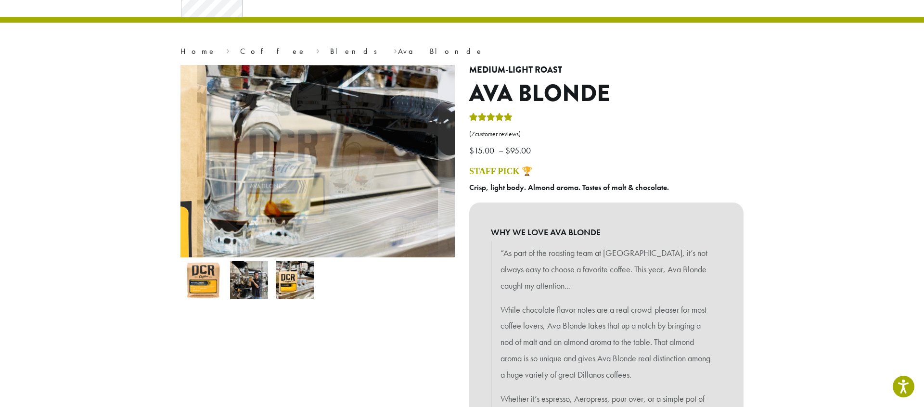
scroll to position [12, 0]
